Goal: Navigation & Orientation: Find specific page/section

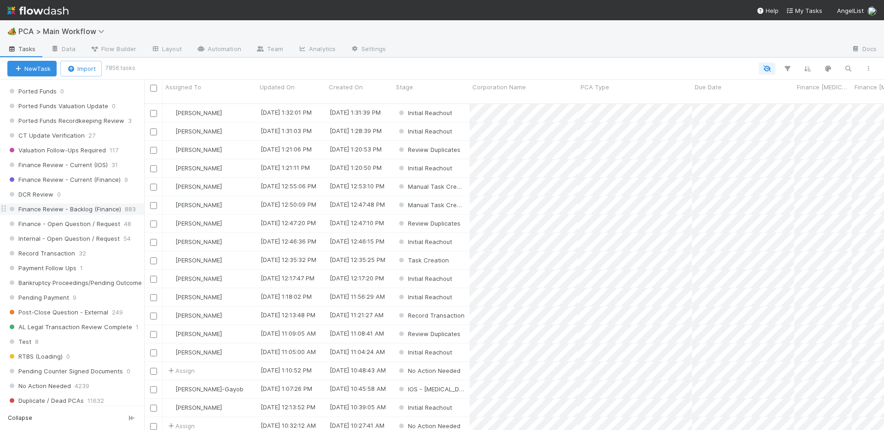
scroll to position [666, 0]
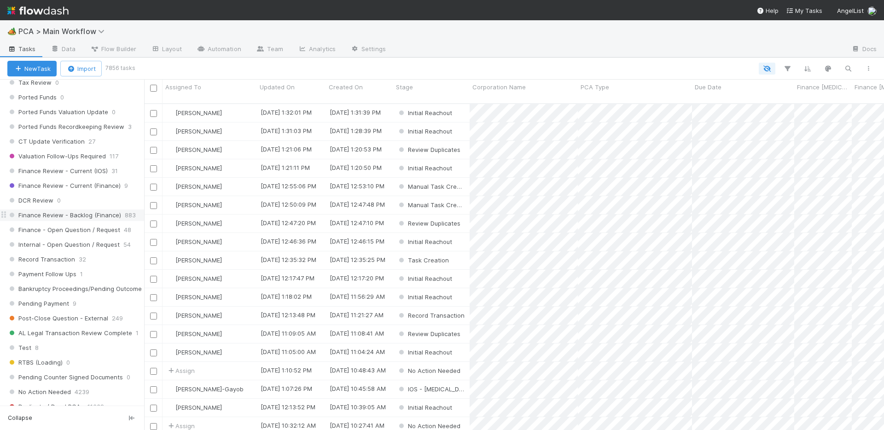
click at [68, 215] on span "Finance Review - Backlog (Finance)" at bounding box center [64, 216] width 114 height 12
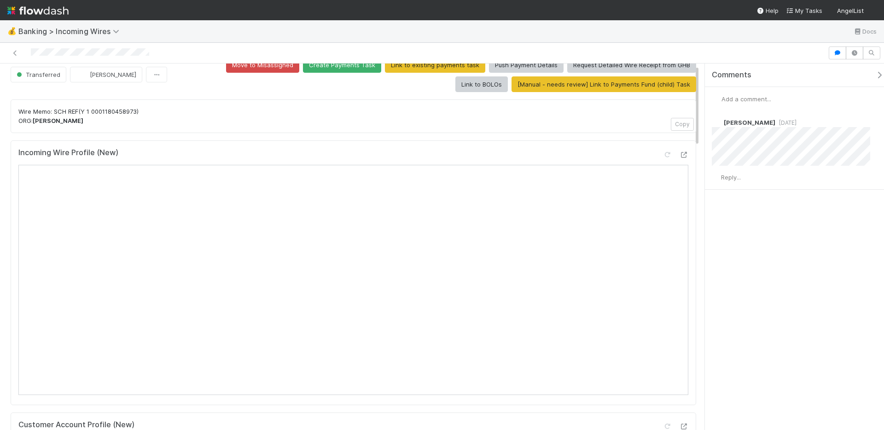
scroll to position [15, 0]
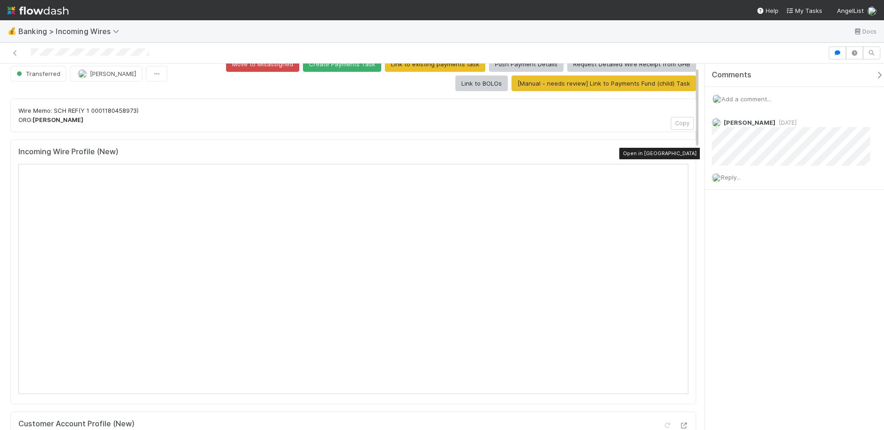
click at [679, 153] on icon at bounding box center [683, 154] width 9 height 6
